Goal: Task Accomplishment & Management: Manage account settings

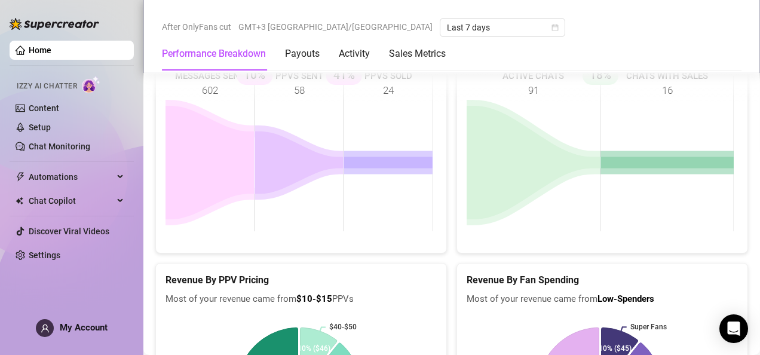
scroll to position [2072, 0]
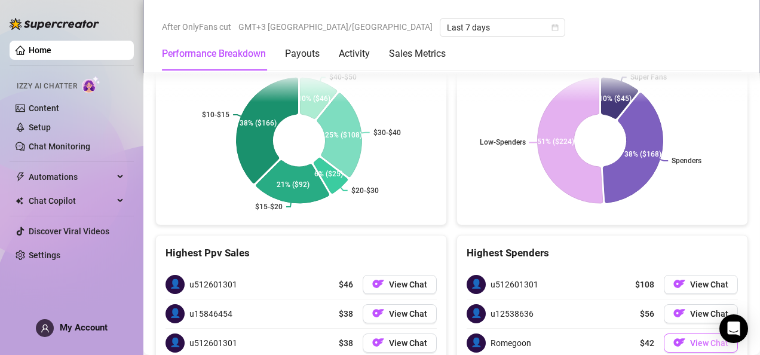
click at [698, 338] on span "View Chat" at bounding box center [709, 343] width 38 height 10
click at [701, 338] on span "View Chat" at bounding box center [709, 343] width 38 height 10
click at [696, 338] on span "View Chat" at bounding box center [709, 343] width 38 height 10
click at [703, 338] on span "View Chat" at bounding box center [709, 343] width 38 height 10
click at [66, 329] on span "My Account" at bounding box center [84, 327] width 48 height 11
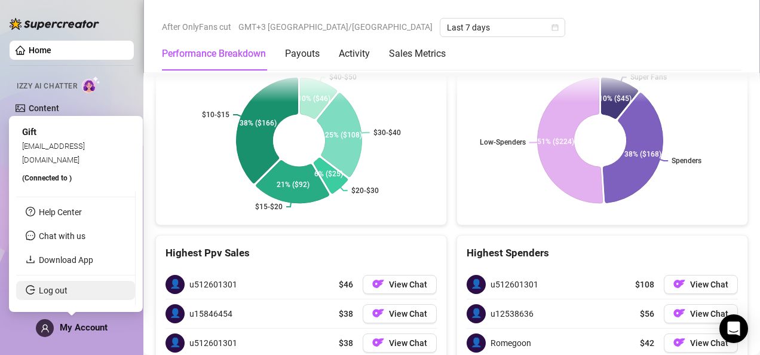
click at [68, 290] on link "Log out" at bounding box center [53, 291] width 29 height 10
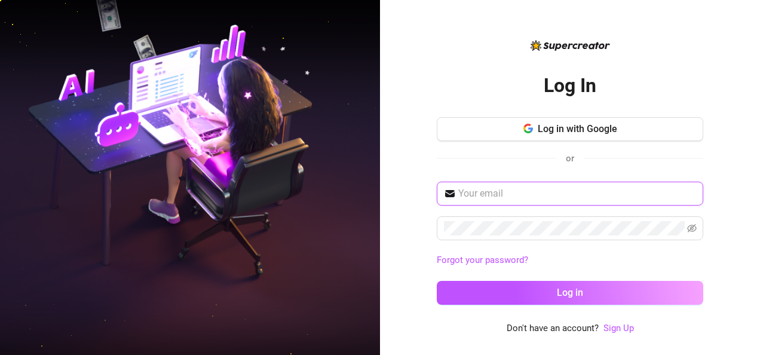
click at [542, 197] on input "text" at bounding box center [577, 193] width 238 height 14
type input "bethmel653@gmail.com"
click at [588, 192] on input "bethmel653@gmail.com" at bounding box center [577, 193] width 238 height 14
click at [617, 191] on input "bethmel653@gmail.com" at bounding box center [577, 193] width 238 height 14
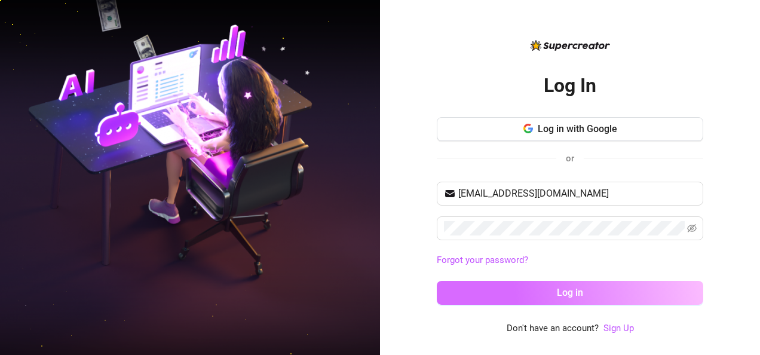
click at [632, 288] on button "Log in" at bounding box center [570, 293] width 267 height 24
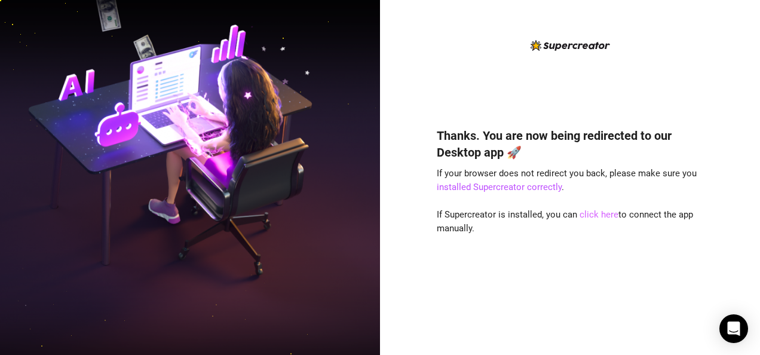
click at [598, 212] on link "click here" at bounding box center [599, 214] width 39 height 11
click at [595, 218] on link "click here" at bounding box center [599, 214] width 39 height 11
click at [596, 215] on link "click here" at bounding box center [599, 214] width 39 height 11
click at [595, 210] on link "click here" at bounding box center [599, 214] width 39 height 11
click at [596, 213] on link "click here" at bounding box center [599, 214] width 39 height 11
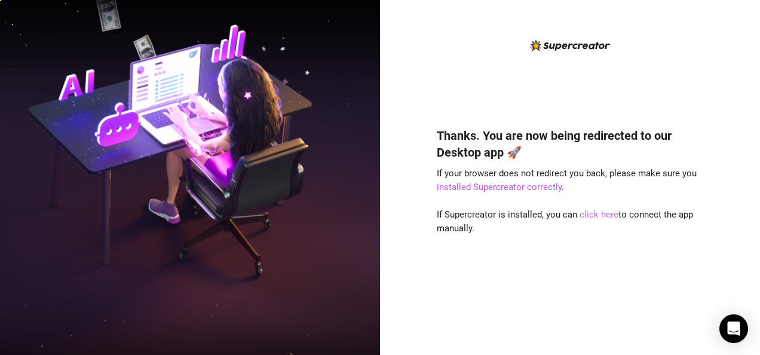
click at [586, 214] on link "click here" at bounding box center [599, 214] width 39 height 11
click at [596, 217] on link "click here" at bounding box center [599, 214] width 39 height 11
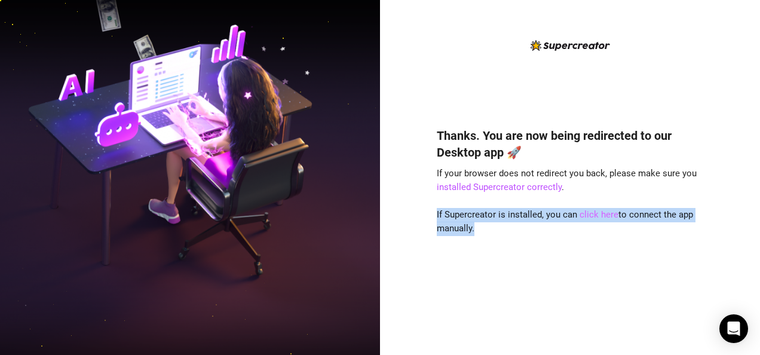
click at [596, 217] on link "click here" at bounding box center [599, 214] width 39 height 11
click at [567, 234] on div "Thanks. You are now being redirected to our Desktop app 🚀 If your browser does …" at bounding box center [570, 223] width 267 height 225
click at [559, 261] on div "Thanks. You are now being redirected to our Desktop app 🚀 If your browser does …" at bounding box center [570, 223] width 267 height 225
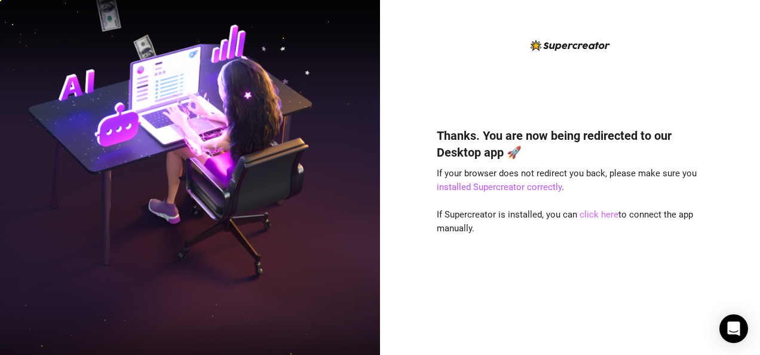
click at [595, 209] on link "click here" at bounding box center [599, 214] width 39 height 11
click at [588, 211] on link "click here" at bounding box center [599, 214] width 39 height 11
click at [595, 212] on link "click here" at bounding box center [599, 214] width 39 height 11
click at [589, 212] on link "click here" at bounding box center [599, 214] width 39 height 11
